Goal: Information Seeking & Learning: Learn about a topic

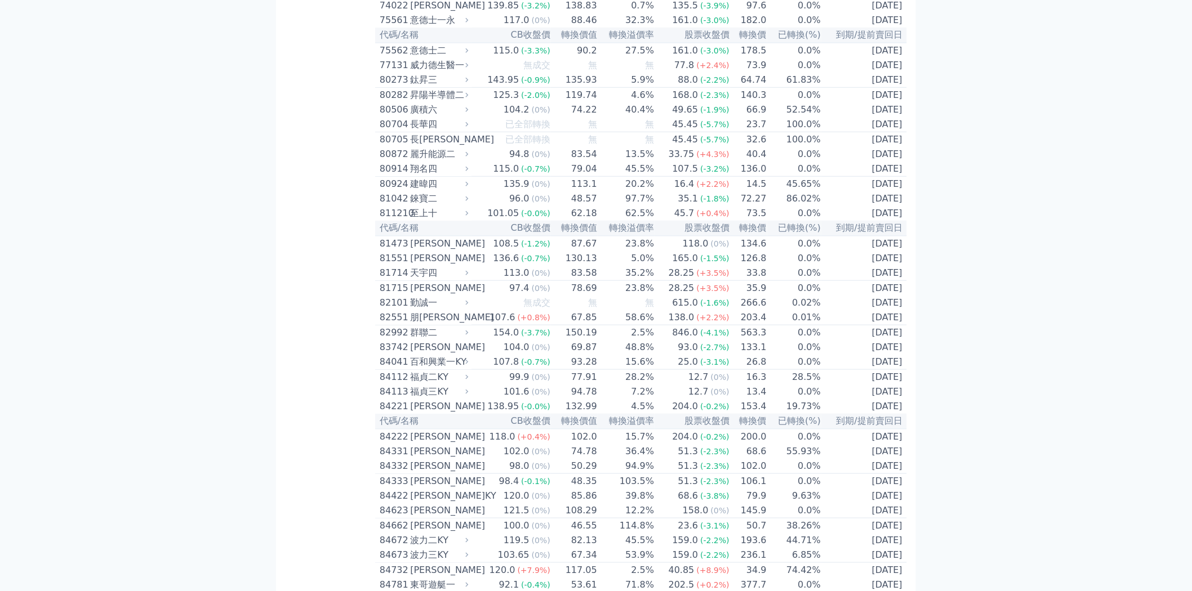
scroll to position [5645, 0]
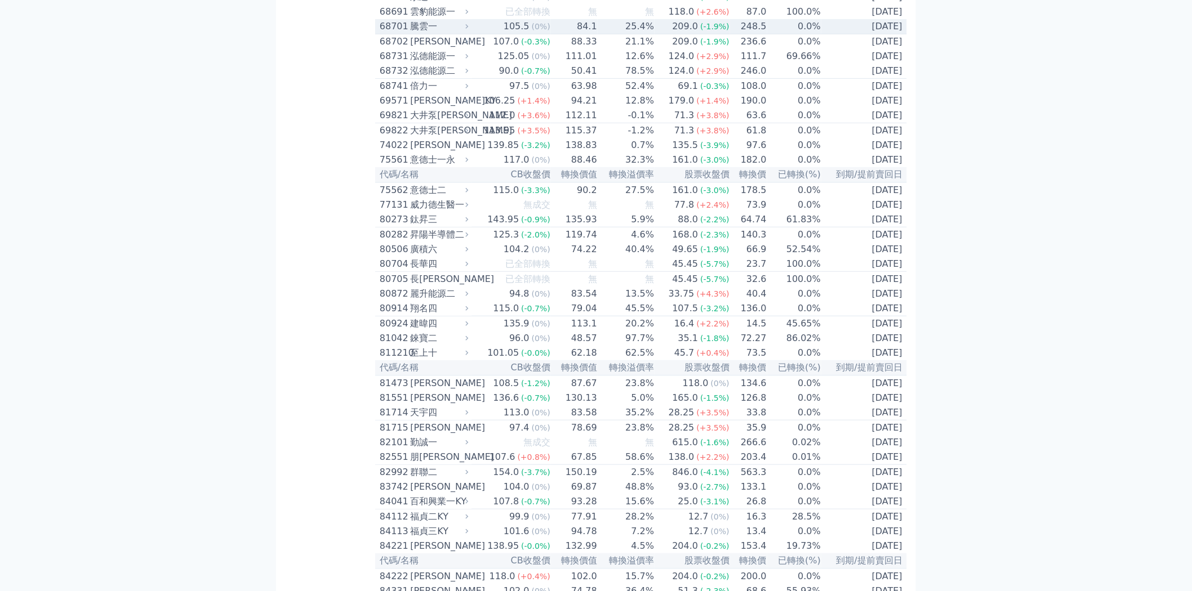
scroll to position [5520, 0]
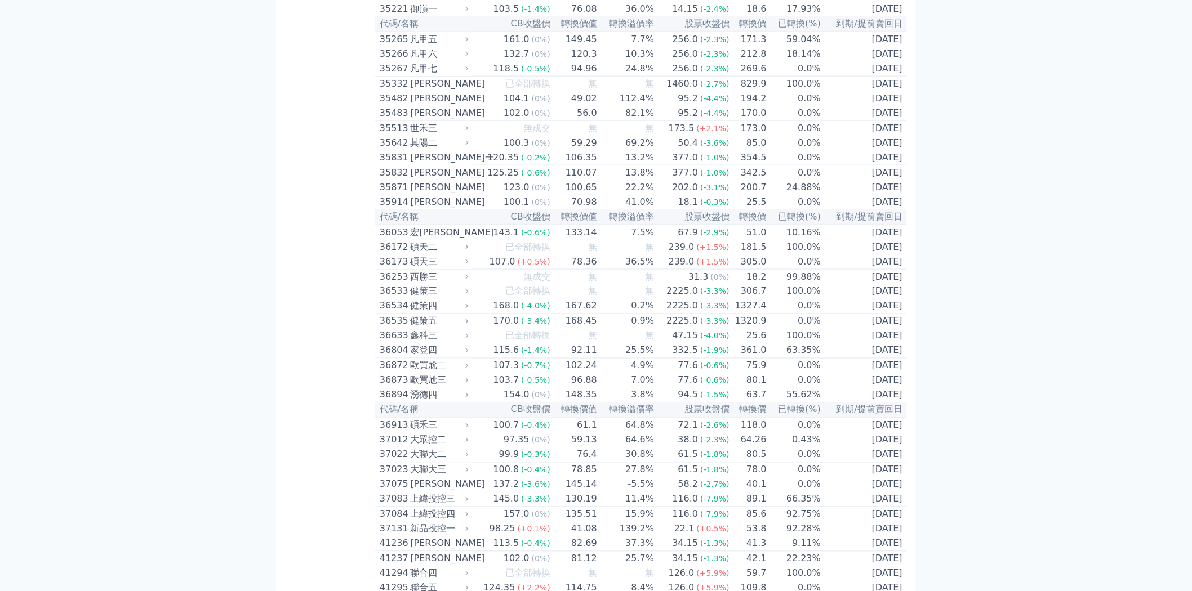
scroll to position [2328, 0]
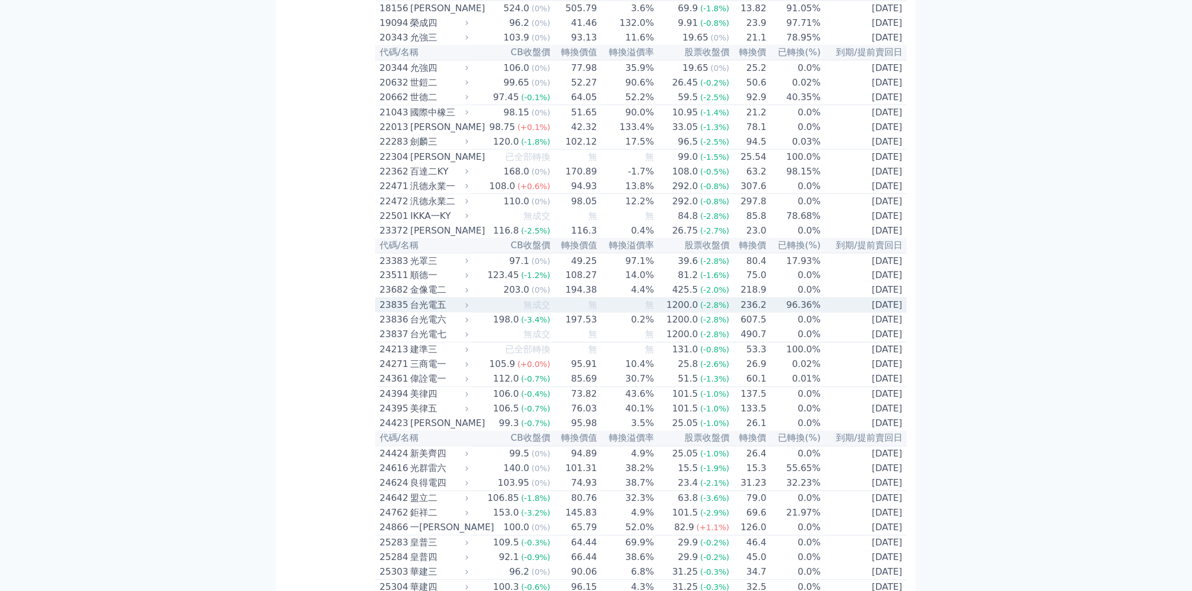
scroll to position [514, 0]
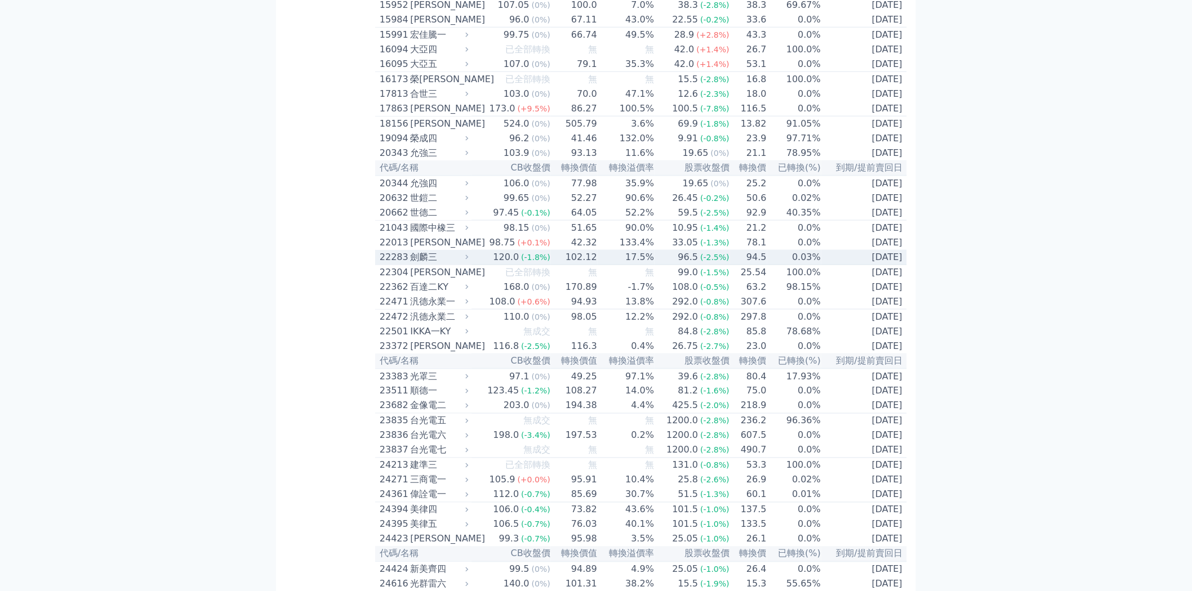
click at [556, 265] on td "102.12" at bounding box center [574, 257] width 47 height 15
click at [627, 265] on td "17.5%" at bounding box center [626, 257] width 57 height 15
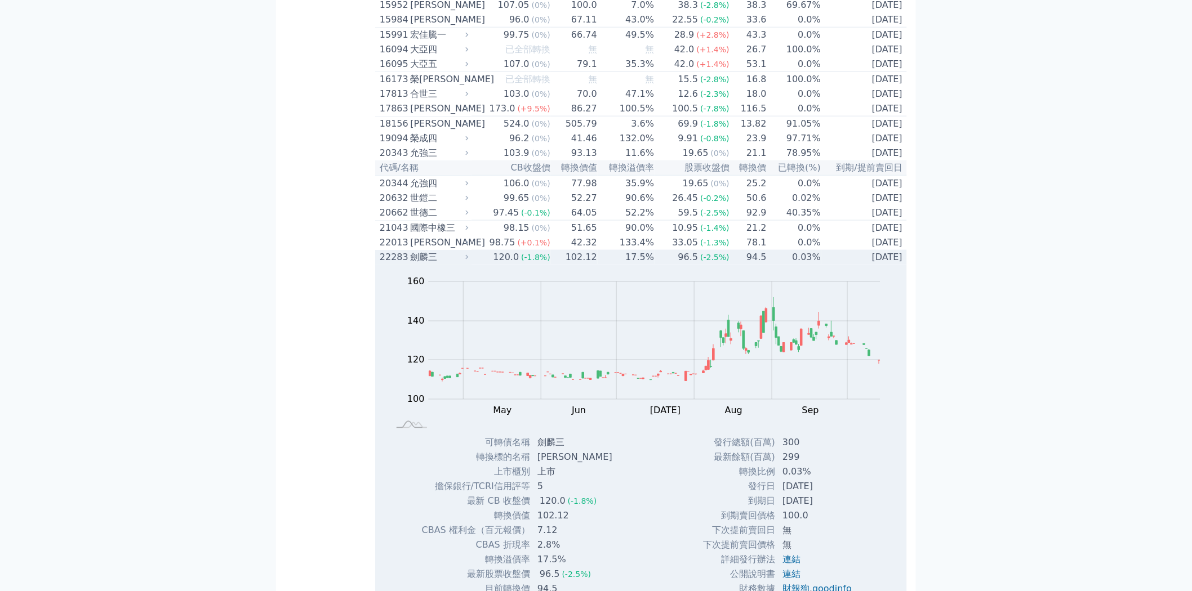
click at [627, 265] on td "17.5%" at bounding box center [626, 257] width 57 height 15
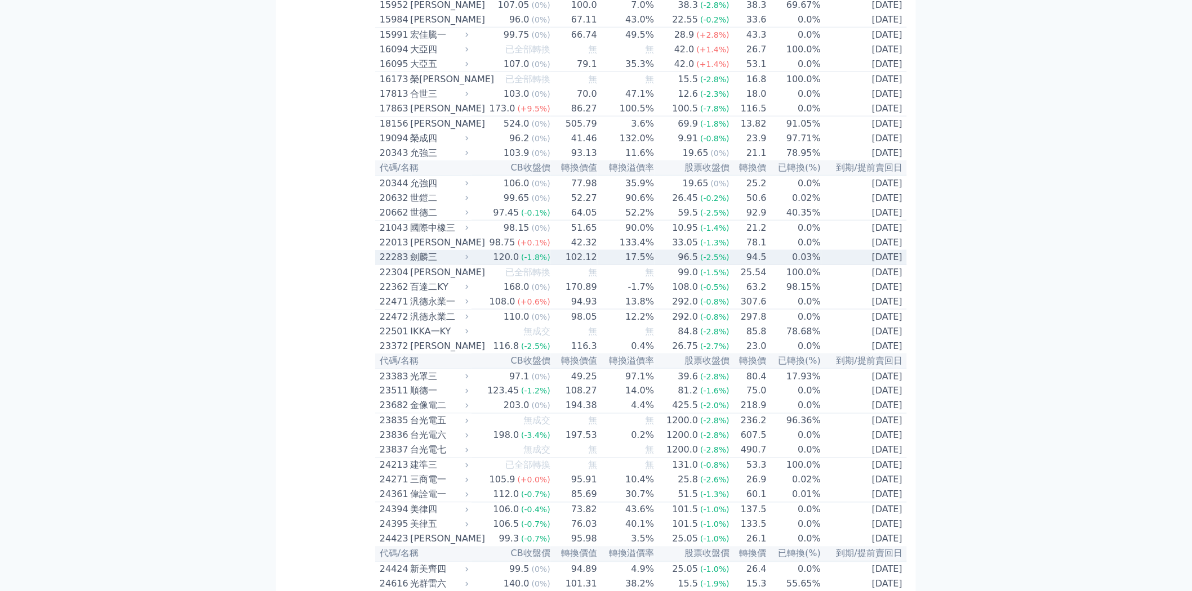
click at [627, 265] on td "17.5%" at bounding box center [626, 257] width 57 height 15
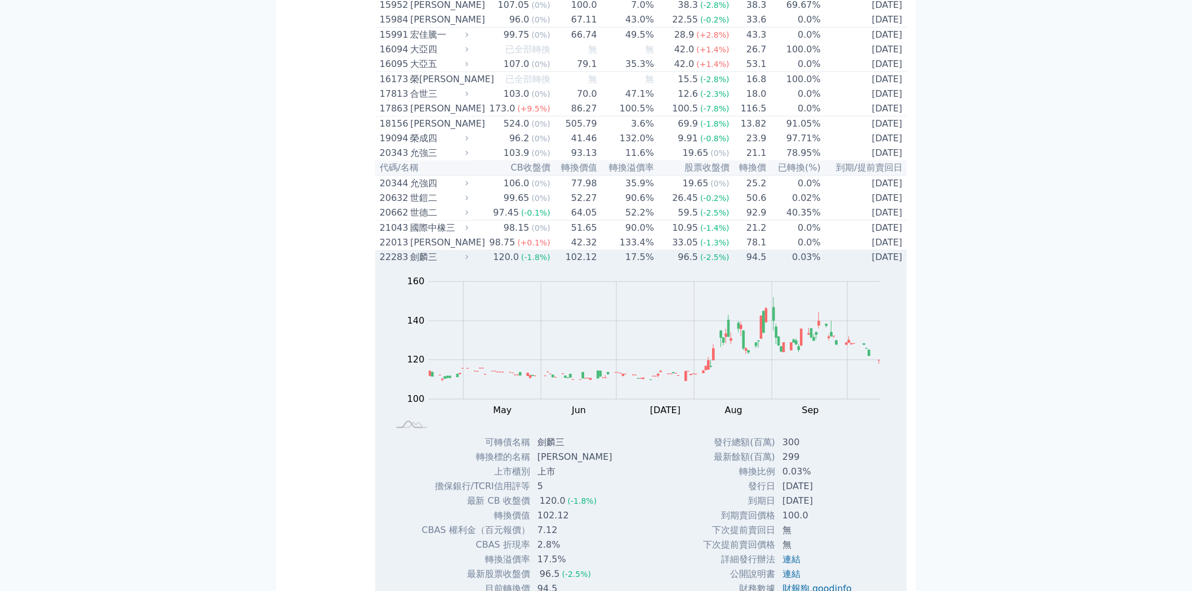
click at [493, 265] on td "120.0 (-1.8%)" at bounding box center [510, 257] width 79 height 15
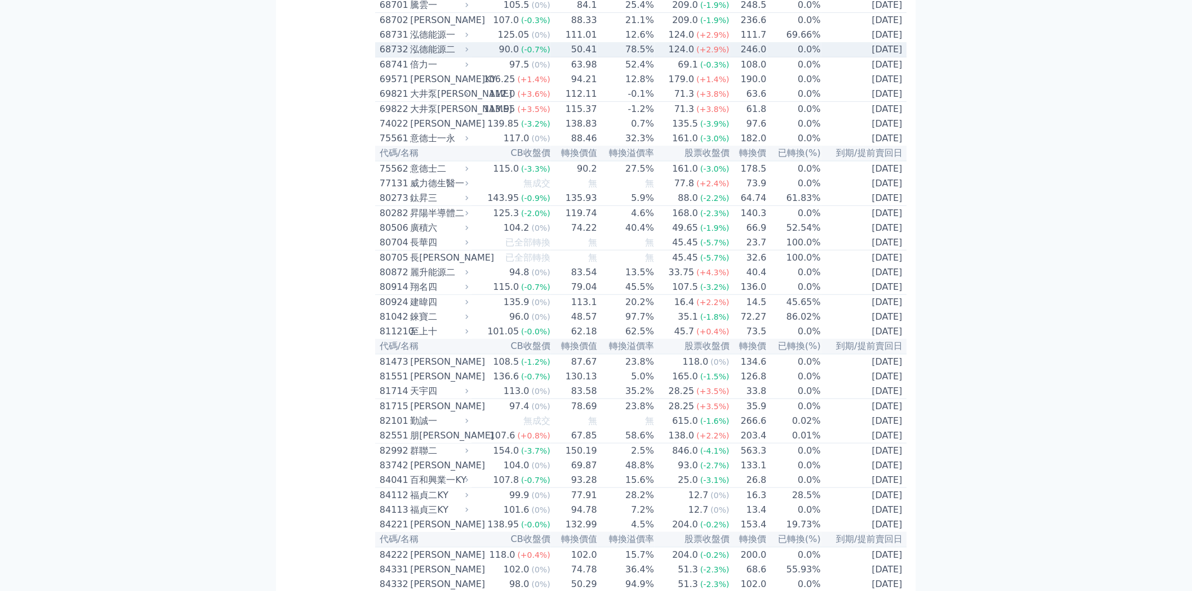
scroll to position [5582, 0]
